Goal: Transaction & Acquisition: Purchase product/service

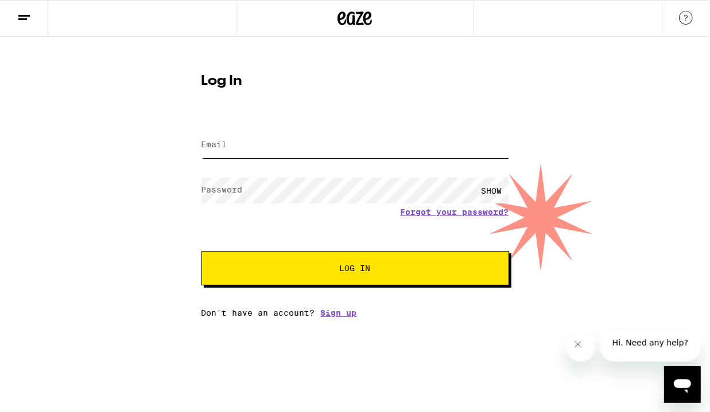
type input "[EMAIL_ADDRESS][DOMAIN_NAME]"
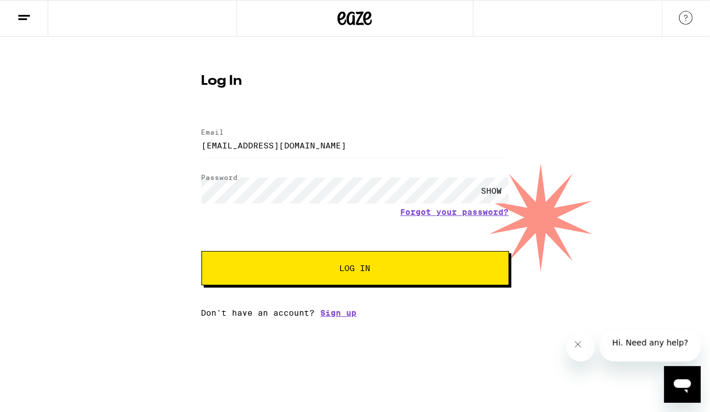
click at [334, 282] on button "Log In" at bounding box center [354, 268] width 307 height 34
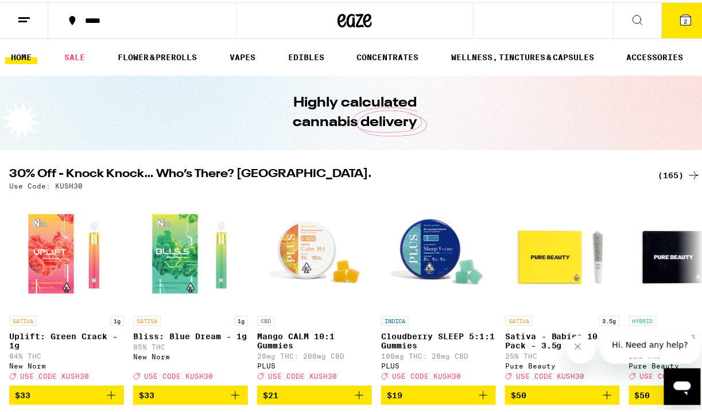
click at [130, 20] on div "*****" at bounding box center [148, 18] width 139 height 9
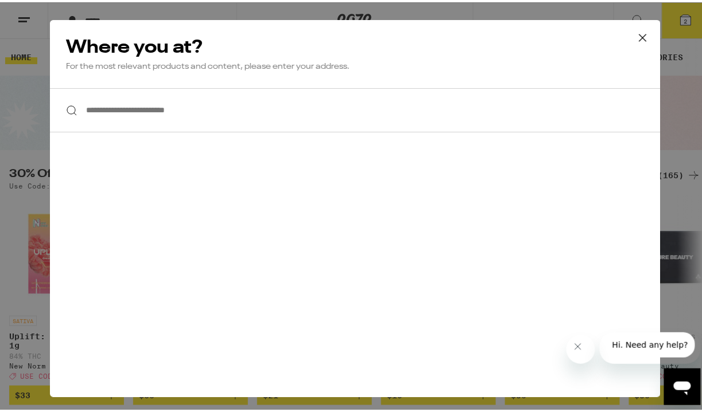
click at [143, 112] on input "**********" at bounding box center [355, 108] width 610 height 44
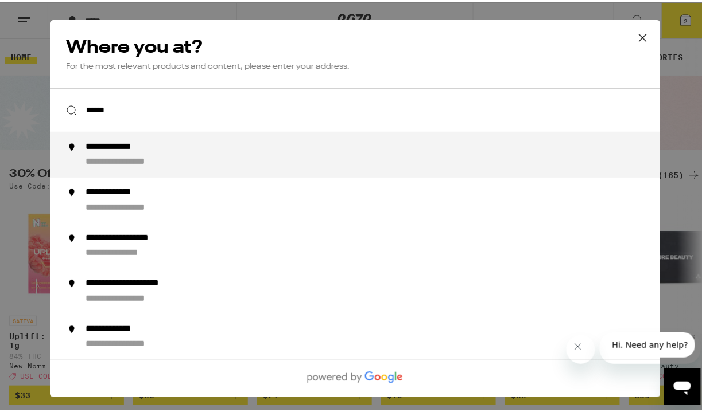
click at [117, 164] on div "**********" at bounding box center [135, 160] width 101 height 12
type input "**********"
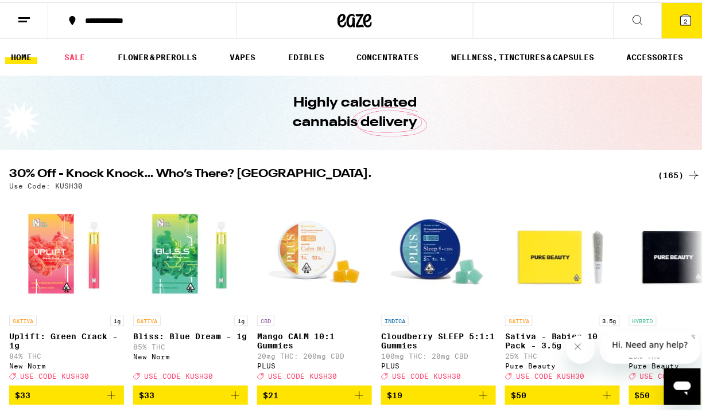
click at [138, 106] on div "Highly calculated cannabis delivery" at bounding box center [355, 110] width 441 height 75
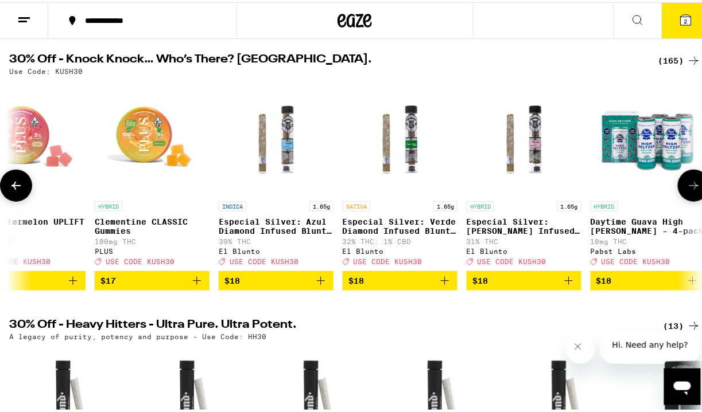
scroll to position [118, 0]
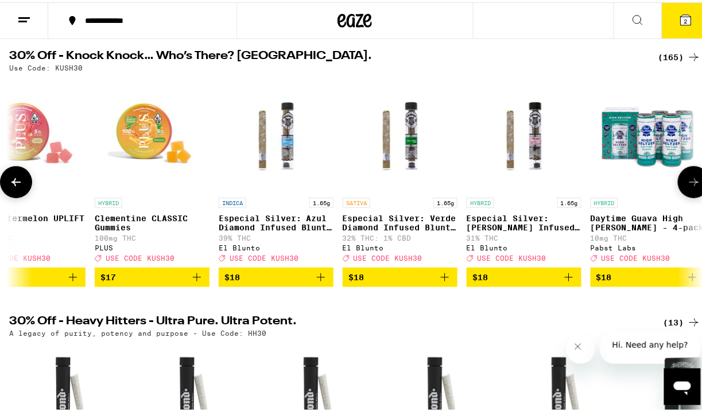
click at [284, 224] on p "Especial Silver: Azul Diamond Infused Blunt - 1.65g" at bounding box center [276, 221] width 115 height 18
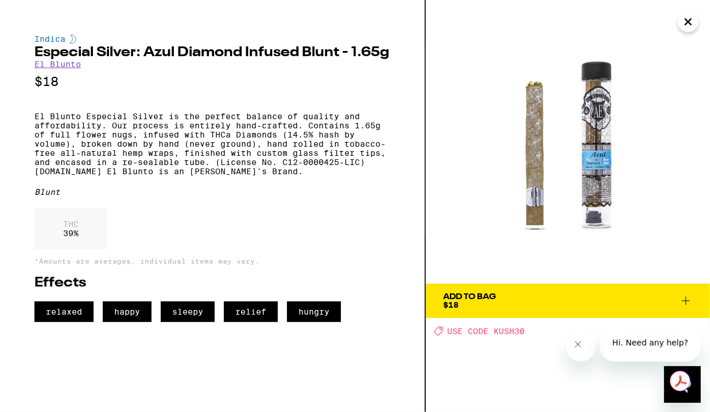
click at [138, 217] on div "Indica Especial Silver: Azul Diamond Infused Blunt - 1.65g El Blunto $18 El Blu…" at bounding box center [212, 178] width 356 height 288
click at [158, 171] on p "El Blunto Especial Silver is the perfect balance of quality and affordability. …" at bounding box center [212, 144] width 356 height 64
click at [206, 197] on div "Blunt" at bounding box center [212, 192] width 356 height 9
click at [192, 209] on div "Indica Especial Silver: Azul Diamond Infused Blunt - 1.65g El Blunto $18 El Blu…" at bounding box center [212, 178] width 356 height 288
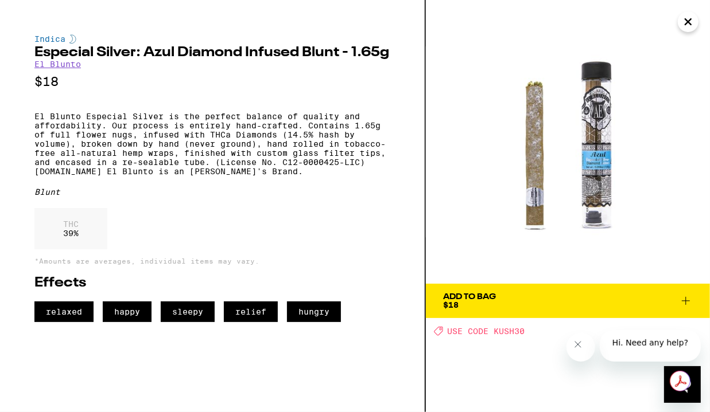
drag, startPoint x: 38, startPoint y: 48, endPoint x: 140, endPoint y: 46, distance: 101.5
click at [140, 46] on div "Indica Especial Silver: Azul Diamond Infused Blunt - 1.65g El Blunto $18 El Blu…" at bounding box center [212, 178] width 356 height 288
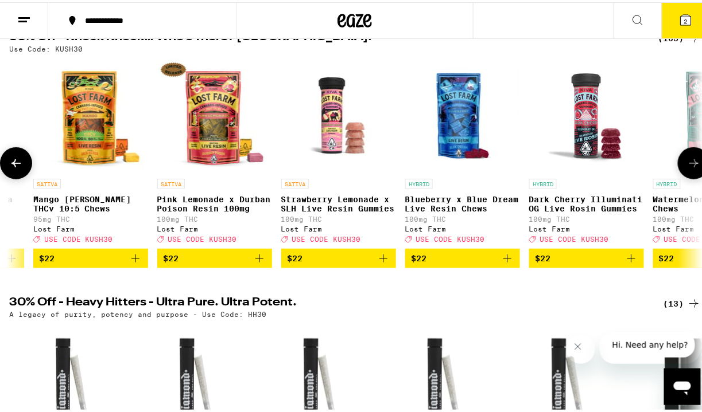
scroll to position [0, 11524]
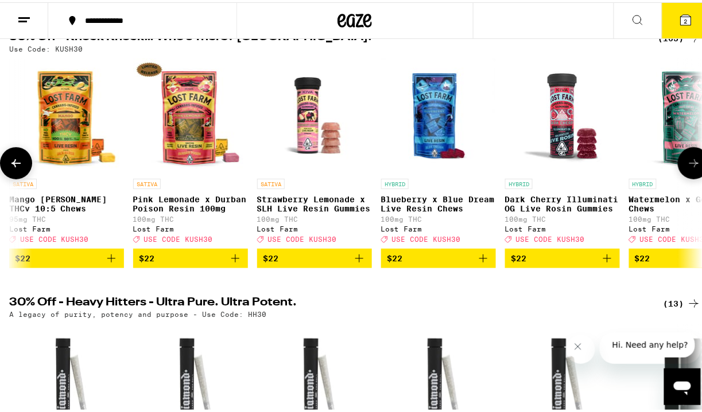
click at [282, 145] on img "Open page for Strawberry Lemonade x SLH Live Resin Gummies from Lost Farm" at bounding box center [314, 113] width 115 height 115
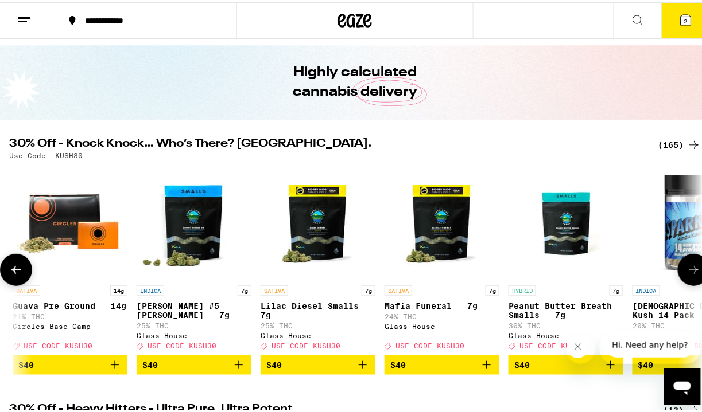
scroll to position [22, 0]
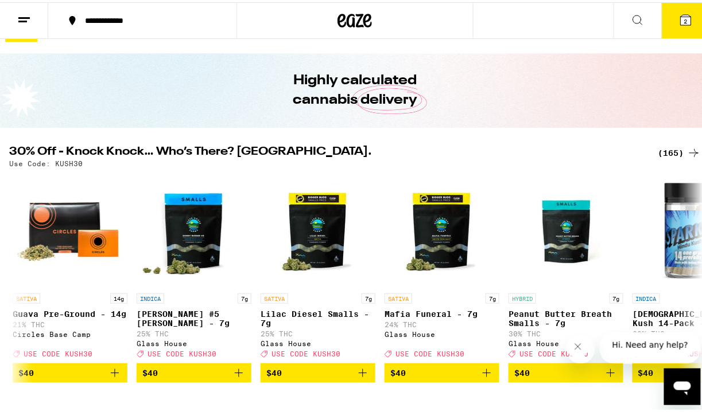
click at [663, 150] on div "(165)" at bounding box center [679, 151] width 42 height 14
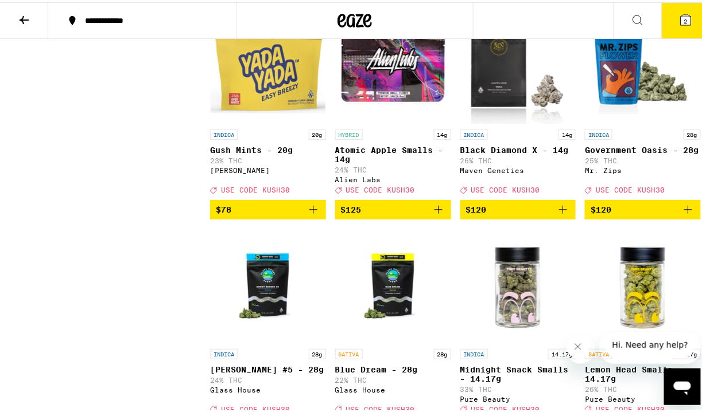
scroll to position [8233, 0]
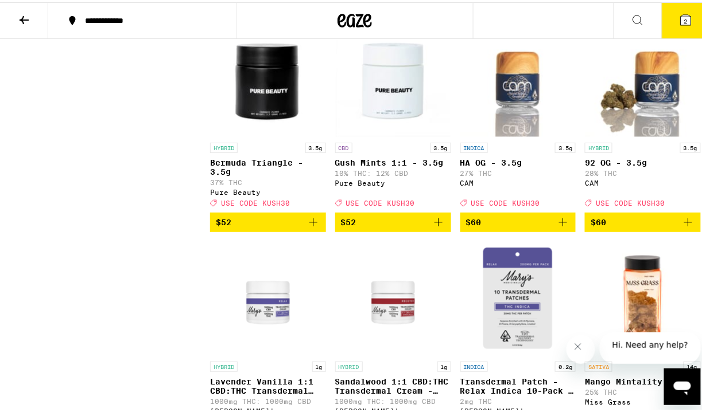
click at [30, 28] on button at bounding box center [24, 19] width 48 height 36
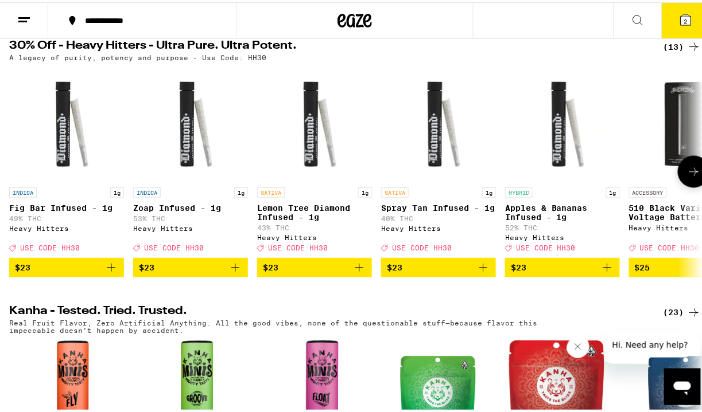
scroll to position [395, 0]
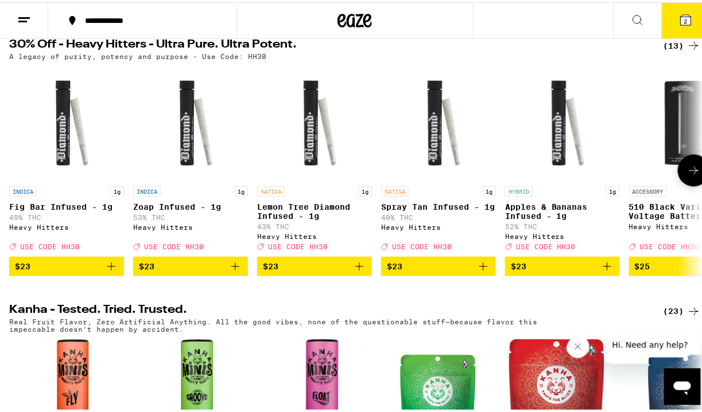
click at [691, 176] on icon at bounding box center [694, 169] width 14 height 14
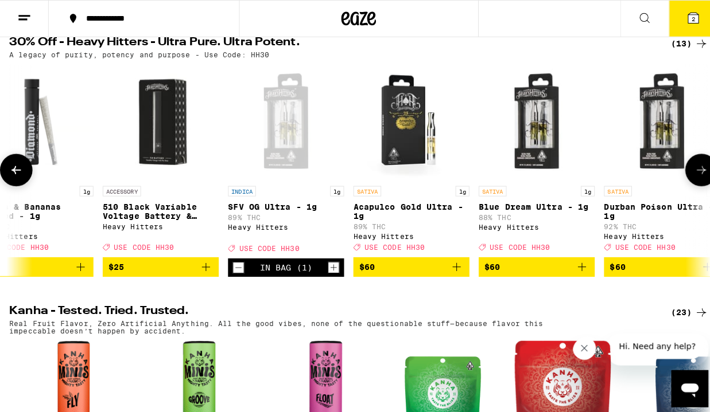
scroll to position [0, 559]
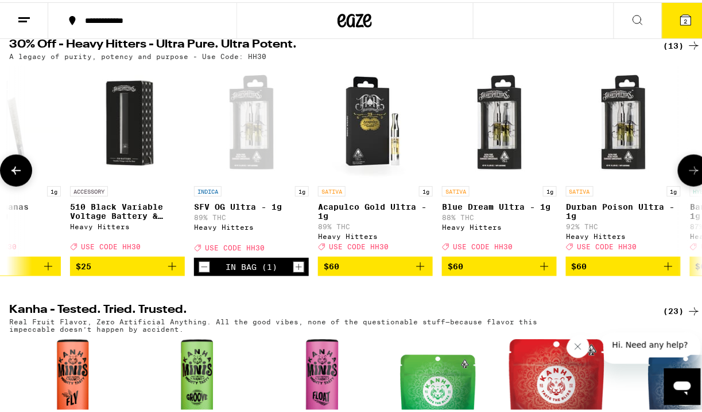
click at [127, 151] on img "Open page for 510 Black Variable Voltage Battery & Charger from Heavy Hitters" at bounding box center [127, 121] width 115 height 115
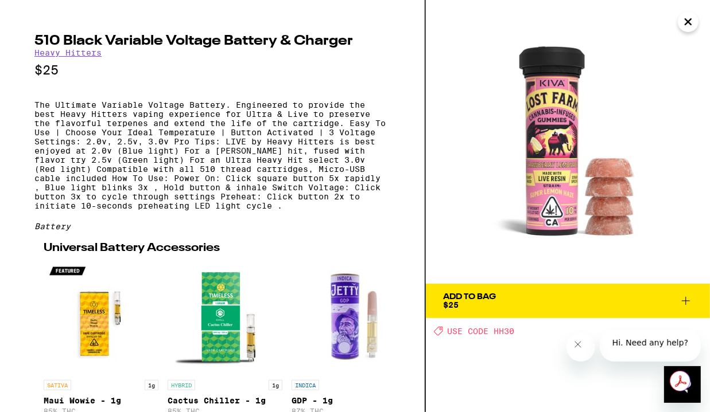
click at [117, 146] on p "The Ultimate Variable Voltage Battery. Engineered to provide the best Heavy Hit…" at bounding box center [212, 155] width 356 height 110
click at [688, 21] on icon "Close" at bounding box center [688, 22] width 6 height 6
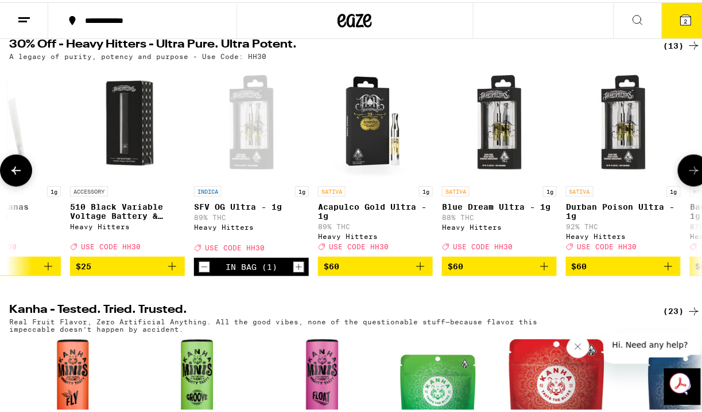
click at [112, 219] on p "510 Black Variable Voltage Battery & Charger" at bounding box center [127, 209] width 115 height 18
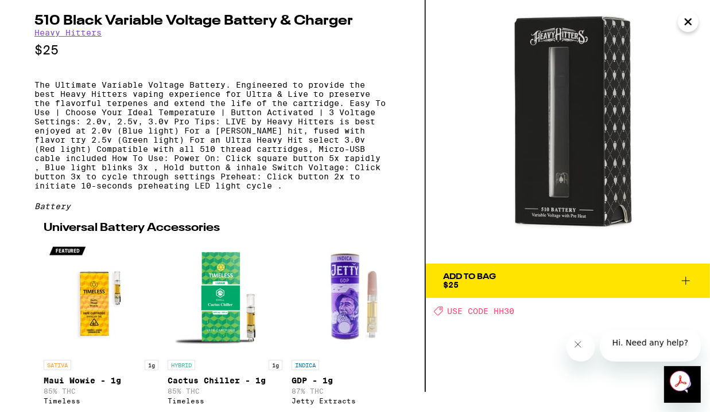
scroll to position [13, 0]
